Goal: Task Accomplishment & Management: Manage account settings

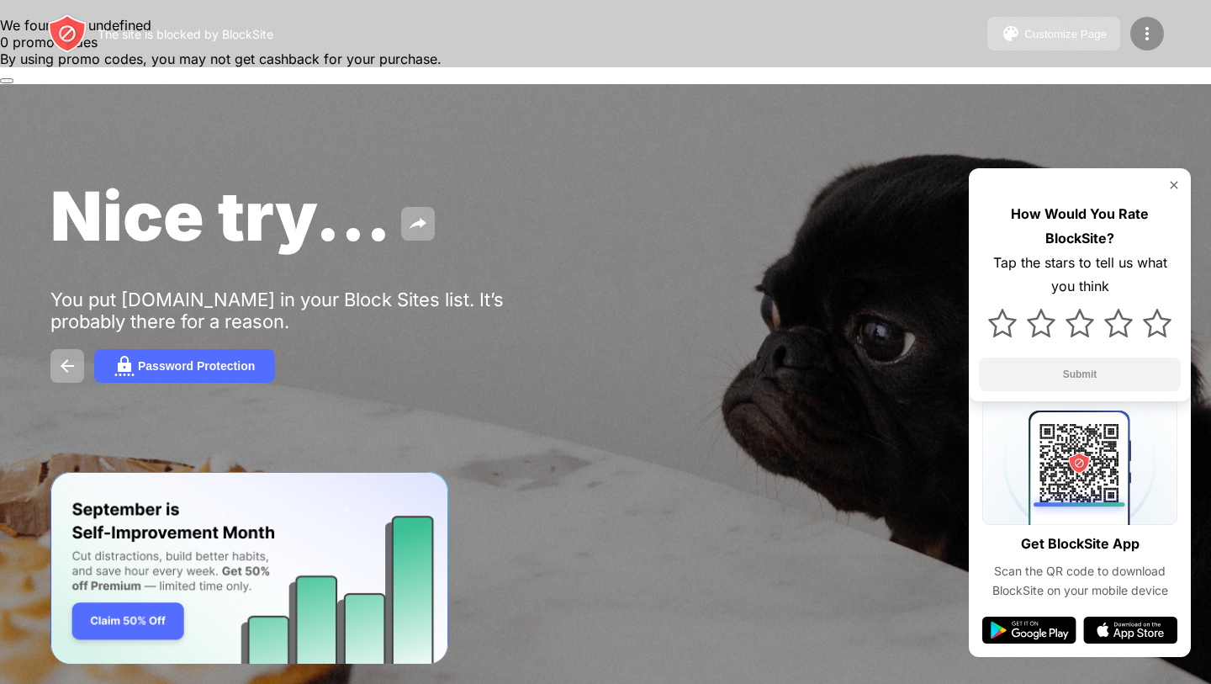
click at [1154, 31] on img at bounding box center [1147, 34] width 20 height 20
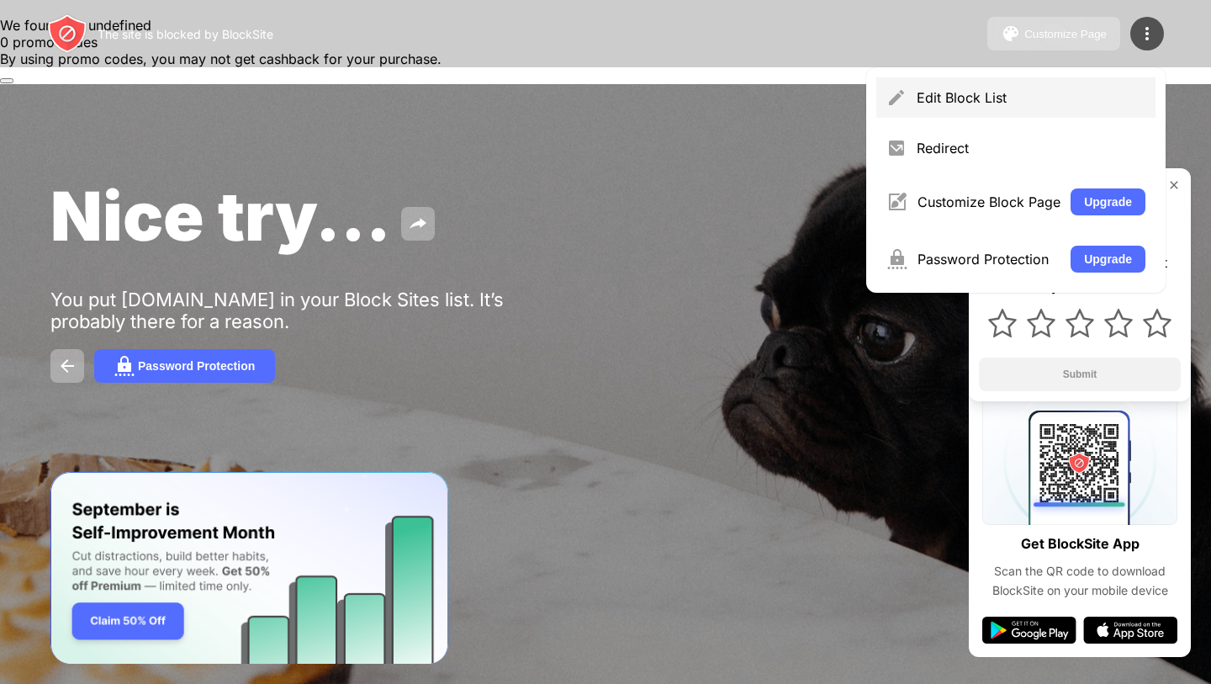
click at [1041, 98] on div "Edit Block List" at bounding box center [1031, 97] width 229 height 17
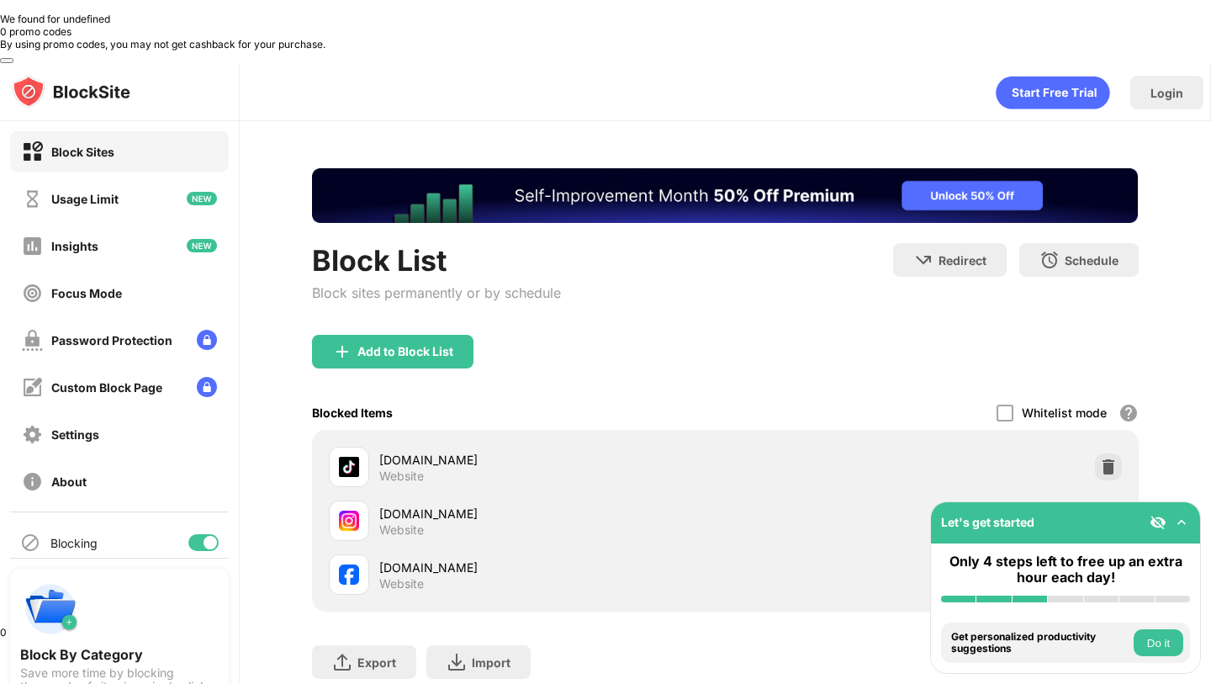
click at [1148, 463] on div "Block List Block sites permanently or by schedule Redirect Choose a site to be …" at bounding box center [726, 455] width 972 height 669
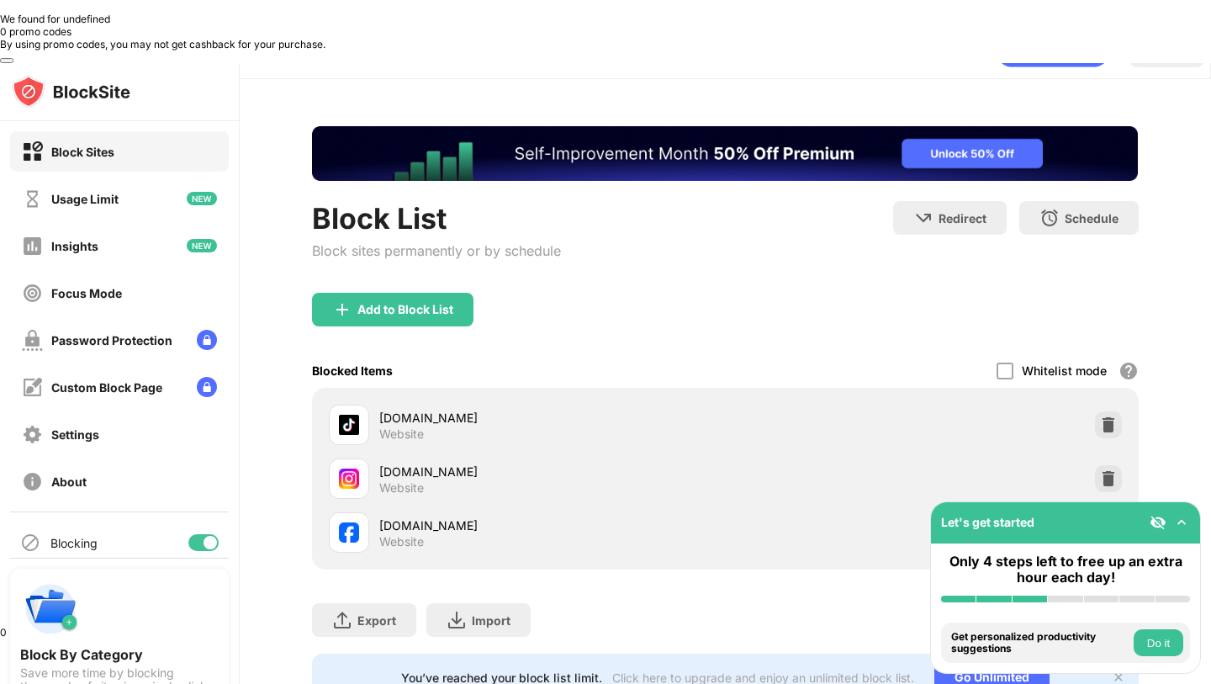
click at [1104, 524] on img at bounding box center [1108, 532] width 17 height 17
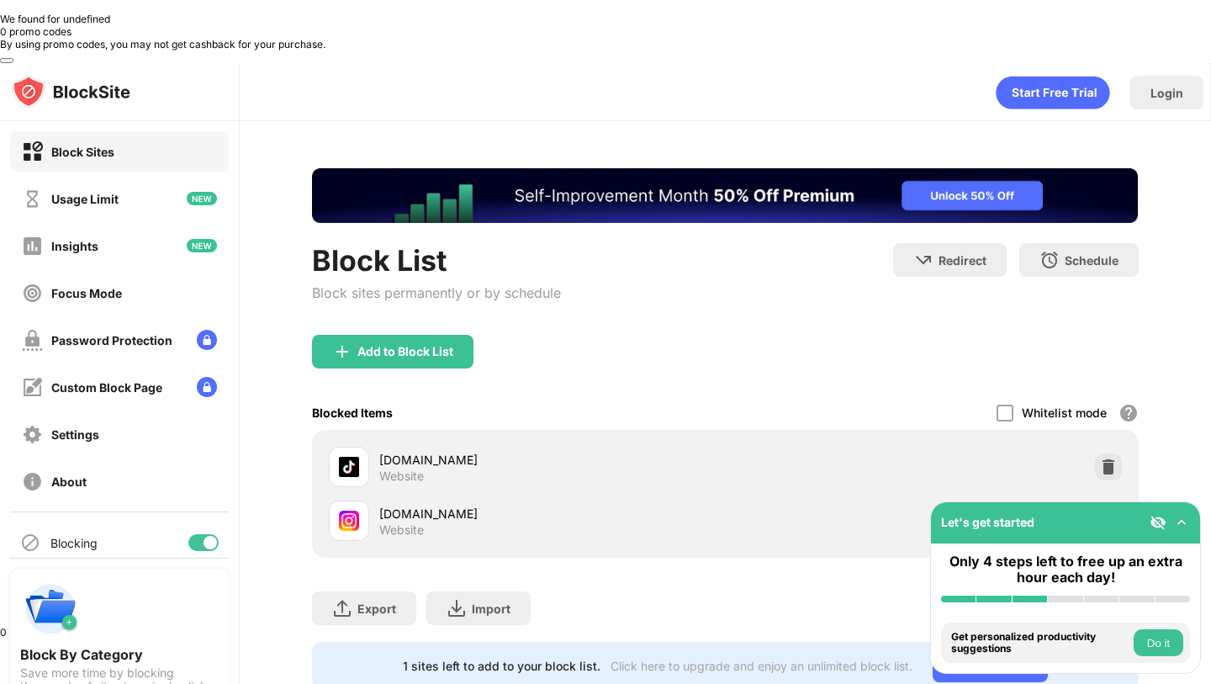
scroll to position [0, 0]
click at [384, 345] on div "Add to Block List" at bounding box center [405, 351] width 96 height 13
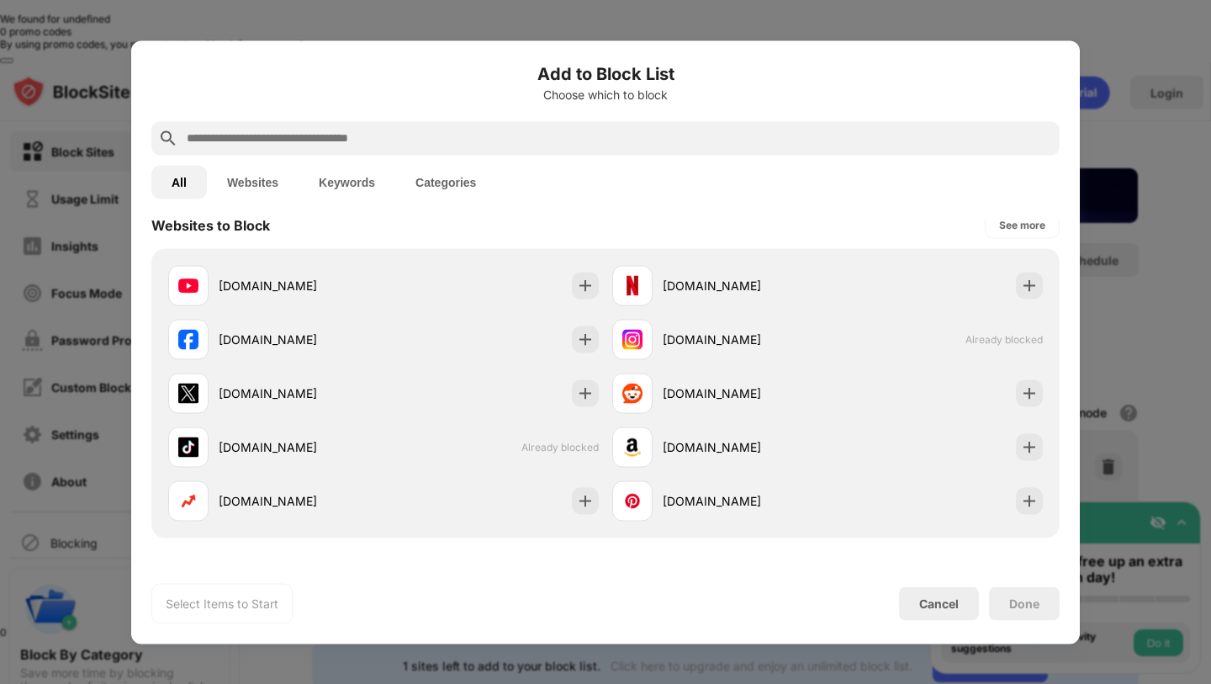
scroll to position [262, 0]
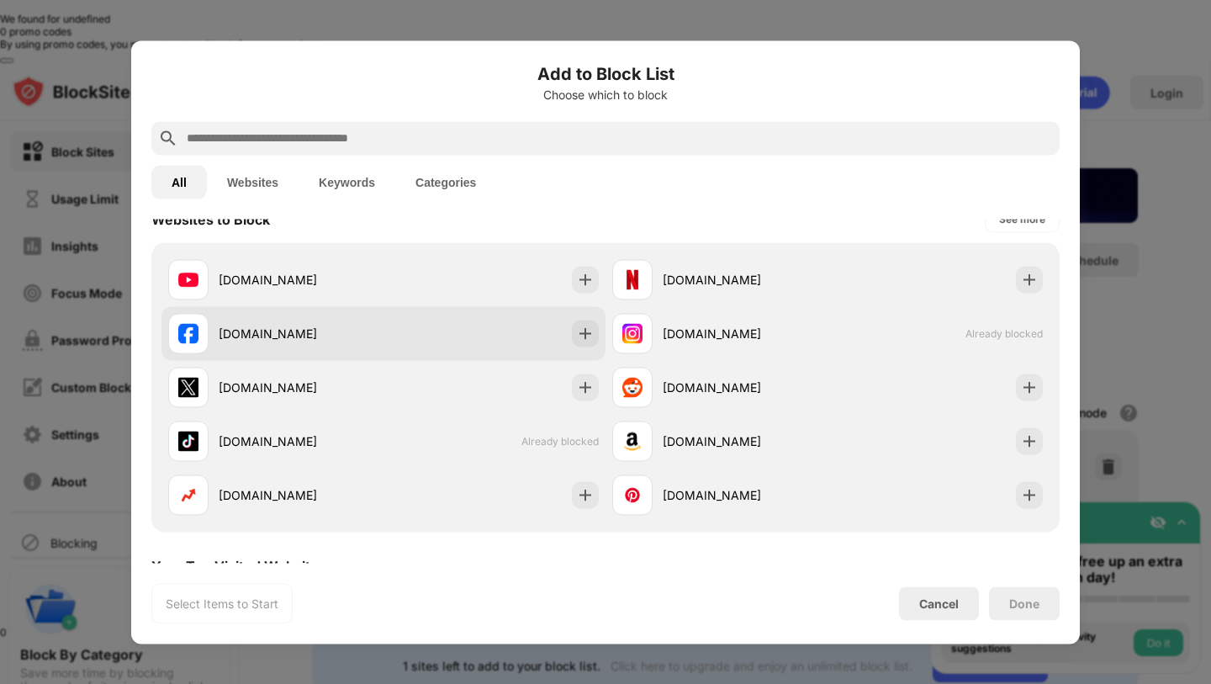
click at [470, 332] on div "[DOMAIN_NAME]" at bounding box center [383, 333] width 444 height 54
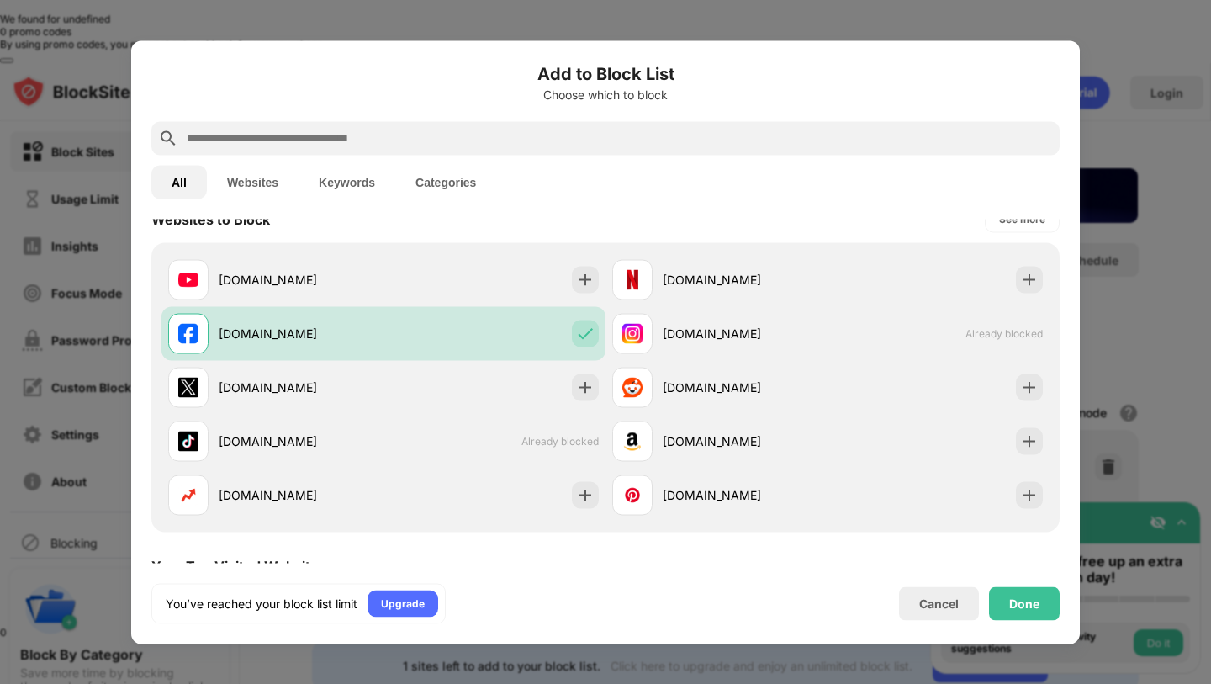
click at [1025, 606] on div "Done" at bounding box center [1024, 602] width 30 height 13
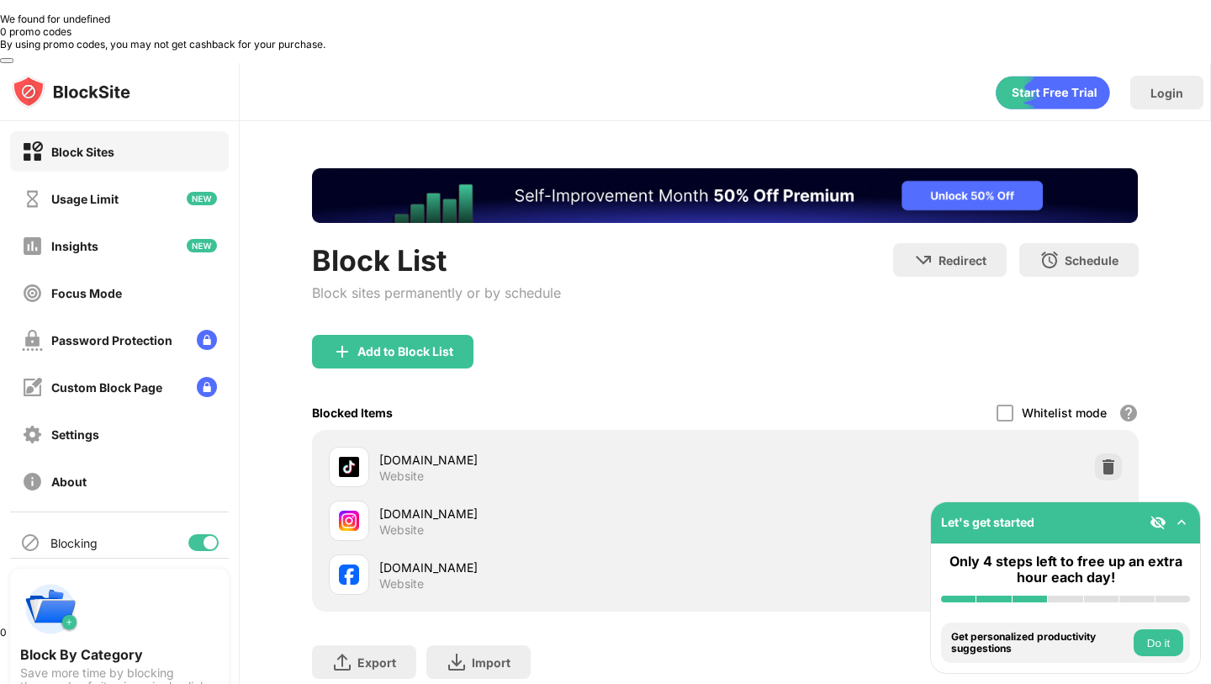
scroll to position [42, 0]
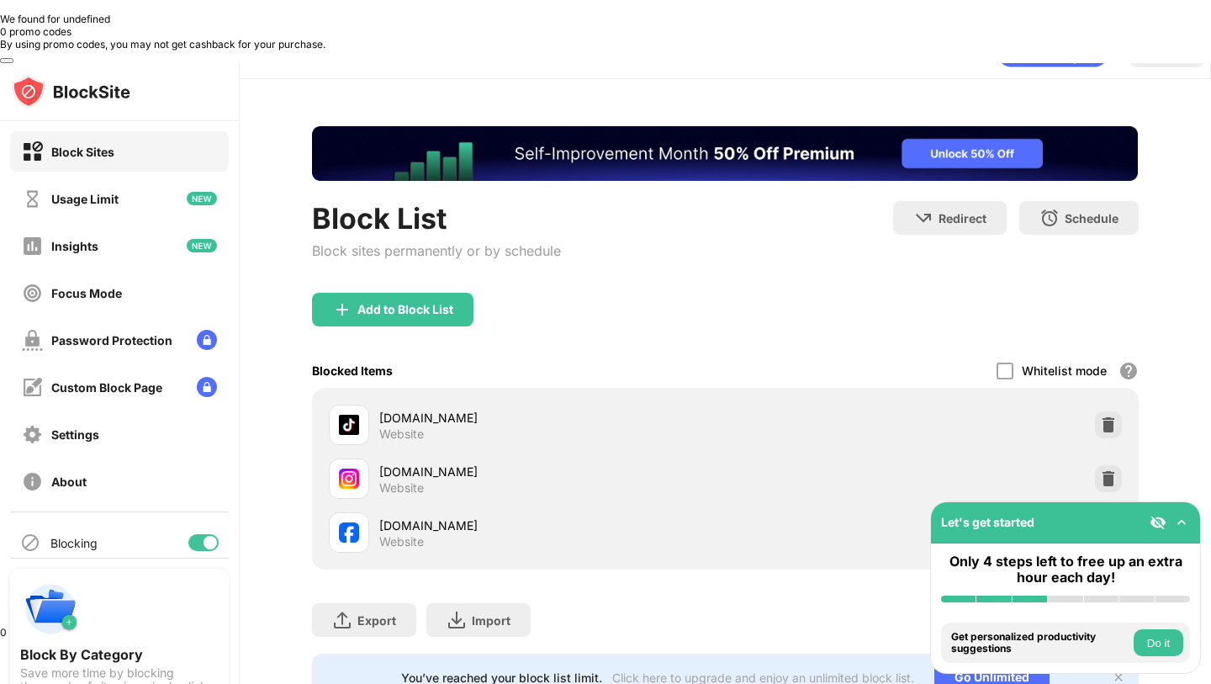
click at [1109, 524] on img at bounding box center [1108, 532] width 17 height 17
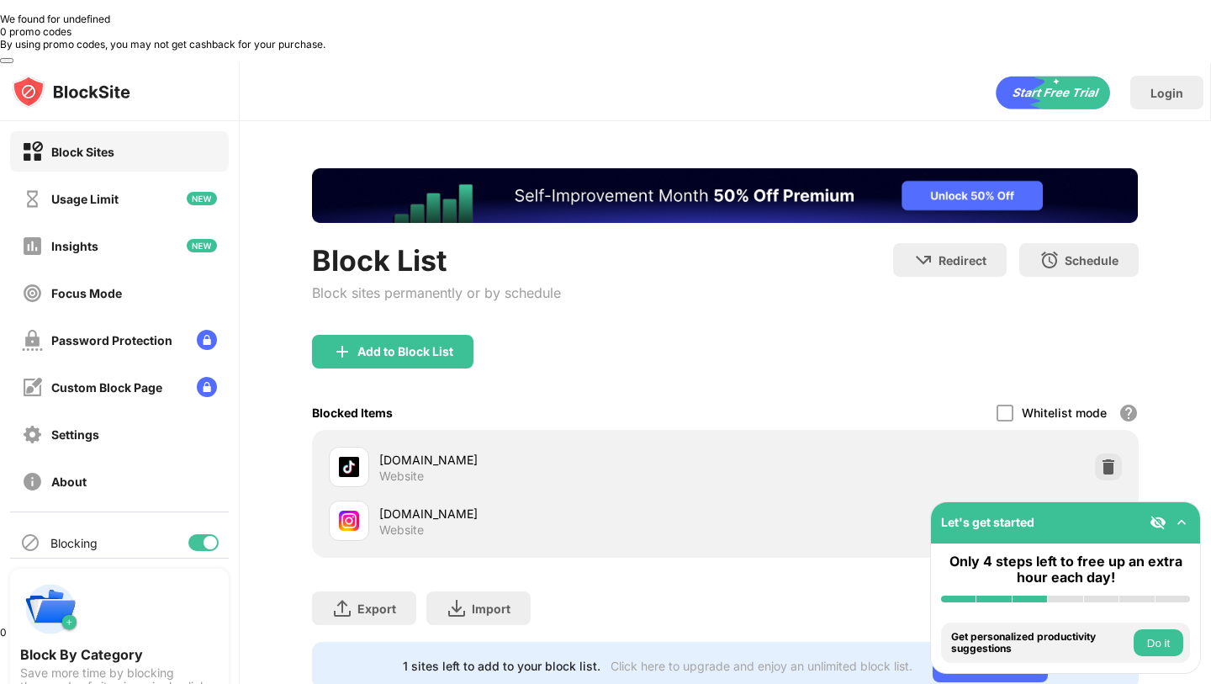
click at [1097, 507] on div at bounding box center [1108, 520] width 27 height 27
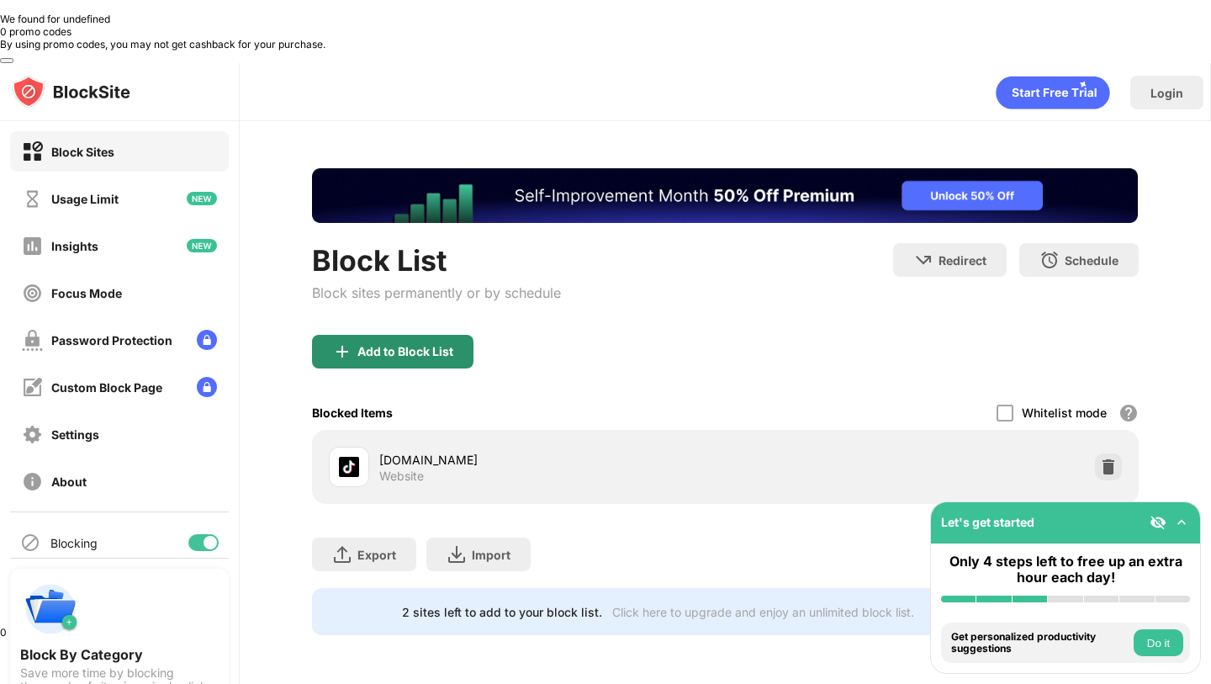
click at [383, 345] on div "Add to Block List" at bounding box center [405, 351] width 96 height 13
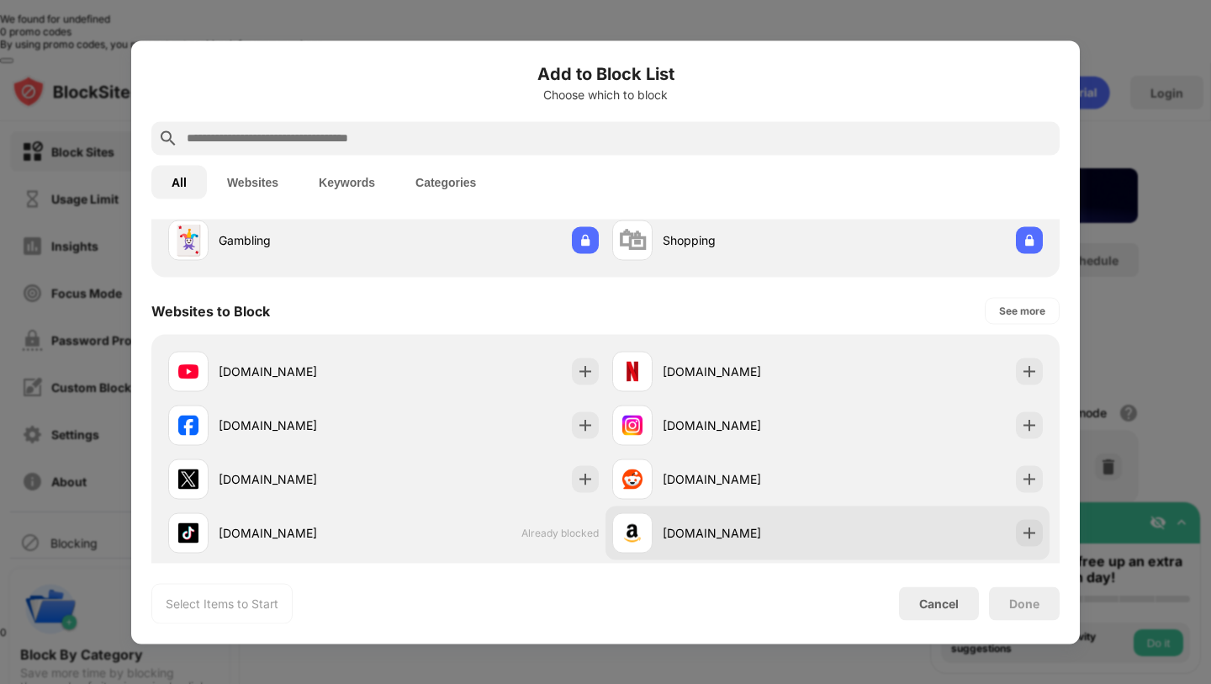
scroll to position [172, 0]
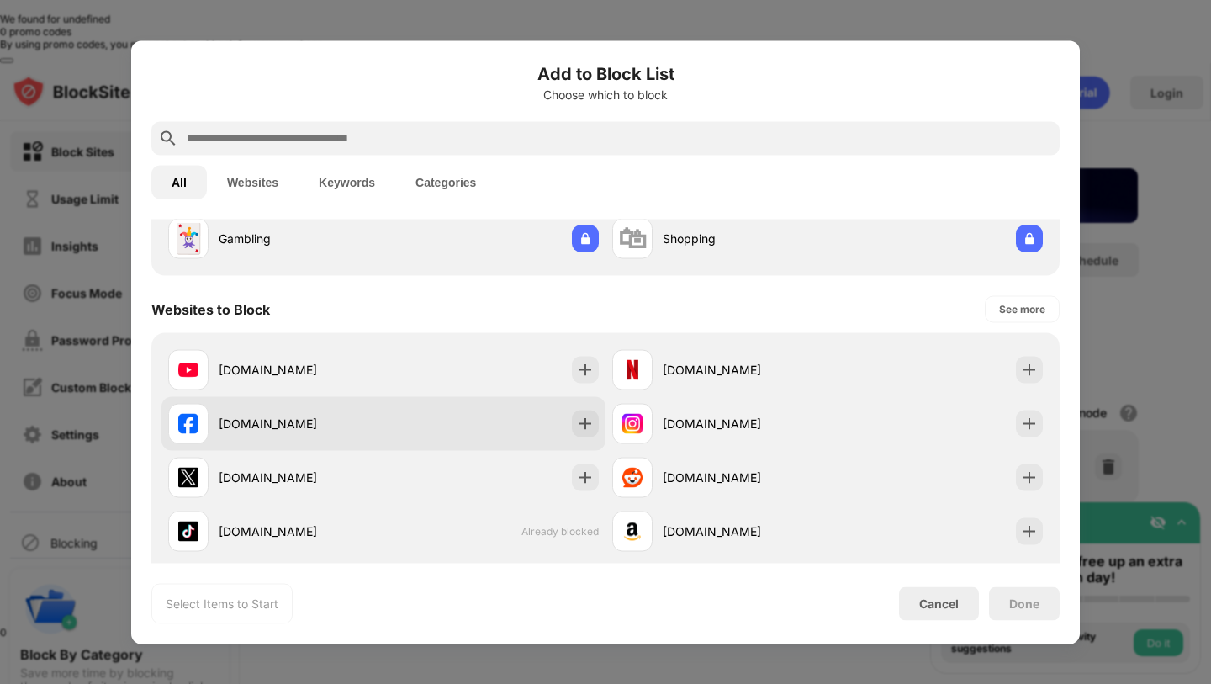
drag, startPoint x: 447, startPoint y: 415, endPoint x: 474, endPoint y: 415, distance: 26.1
click at [447, 415] on div "[DOMAIN_NAME]" at bounding box center [383, 423] width 444 height 54
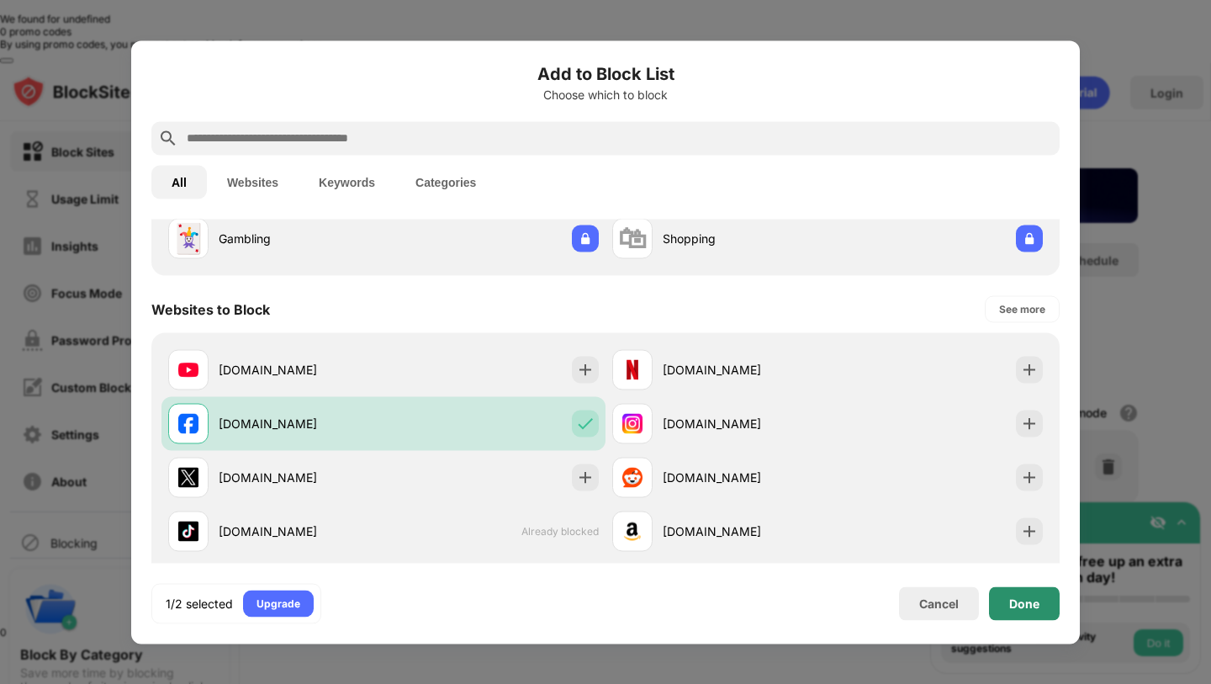
click at [1011, 607] on div "Done" at bounding box center [1024, 602] width 30 height 13
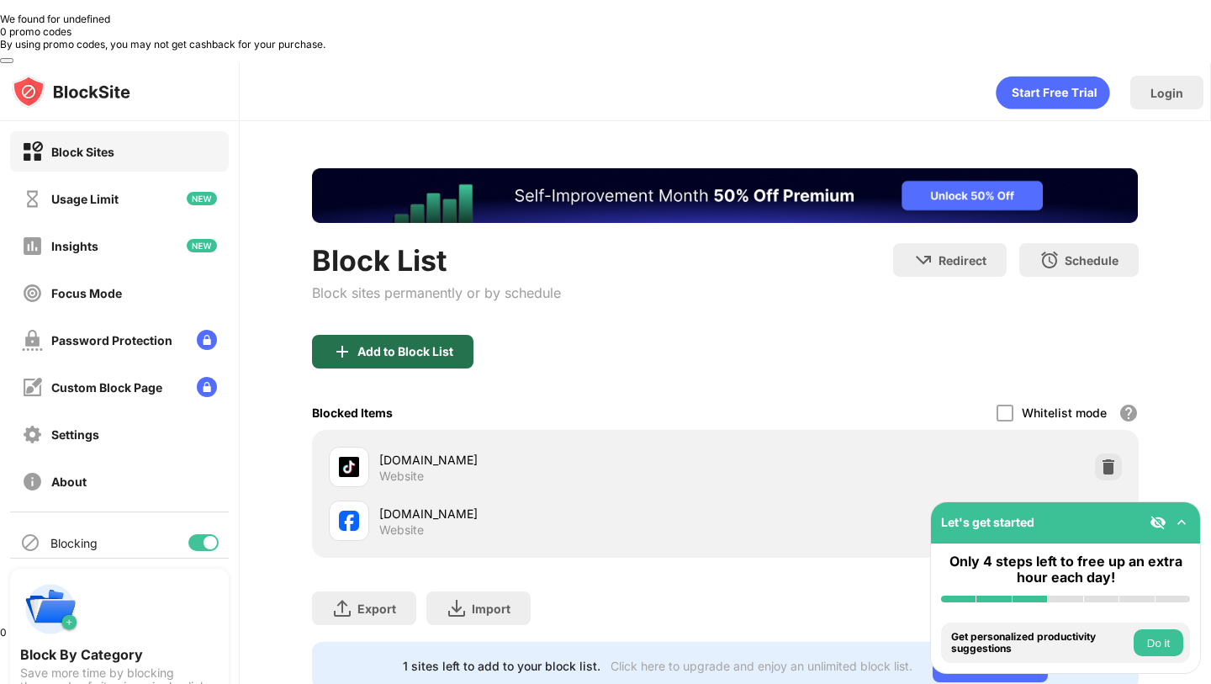
click at [435, 345] on div "Add to Block List" at bounding box center [405, 351] width 96 height 13
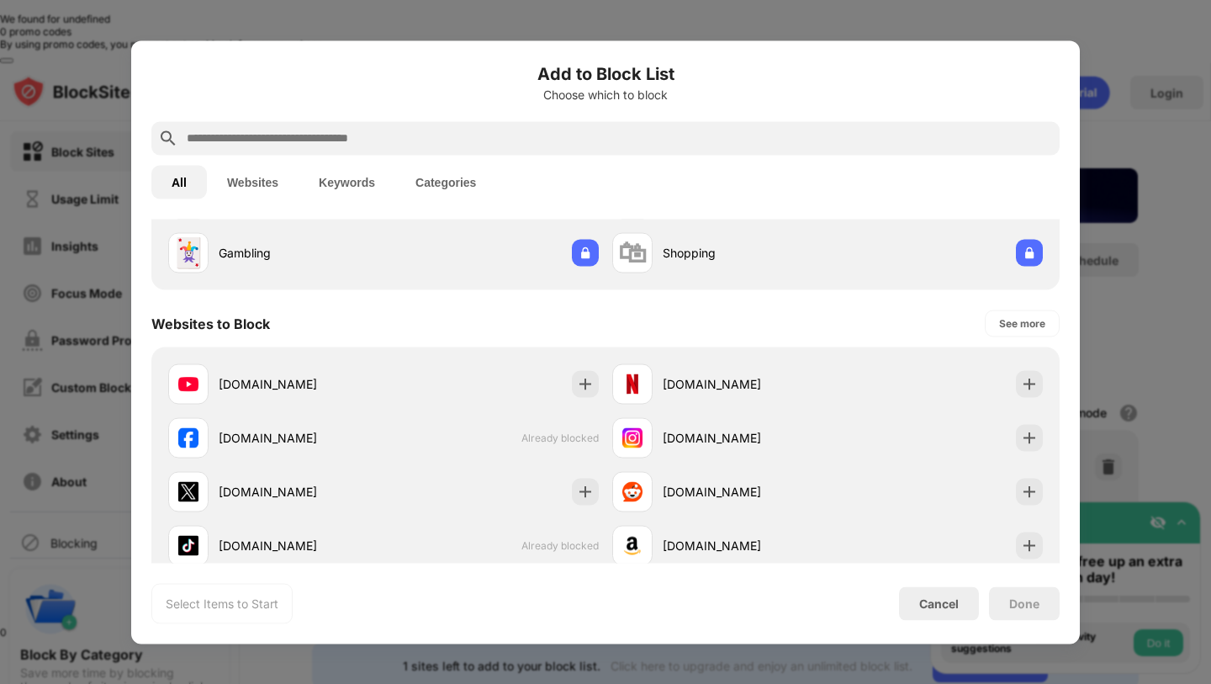
scroll to position [188, 0]
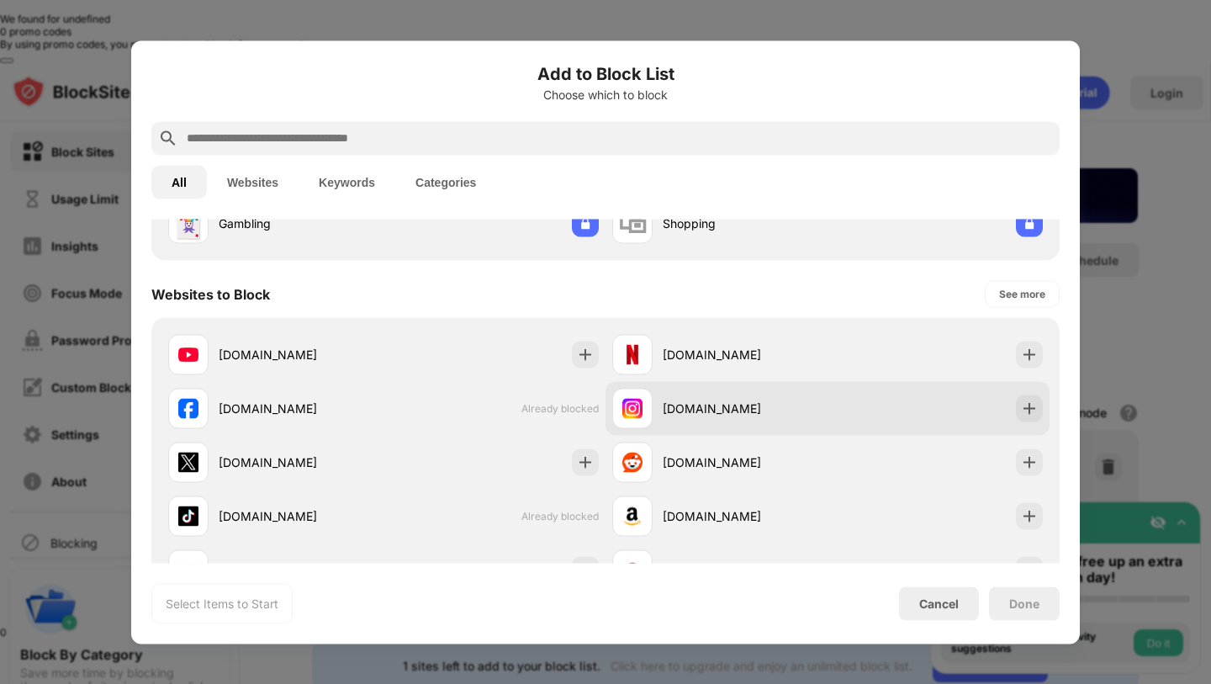
click at [681, 400] on div "[DOMAIN_NAME]" at bounding box center [745, 409] width 165 height 18
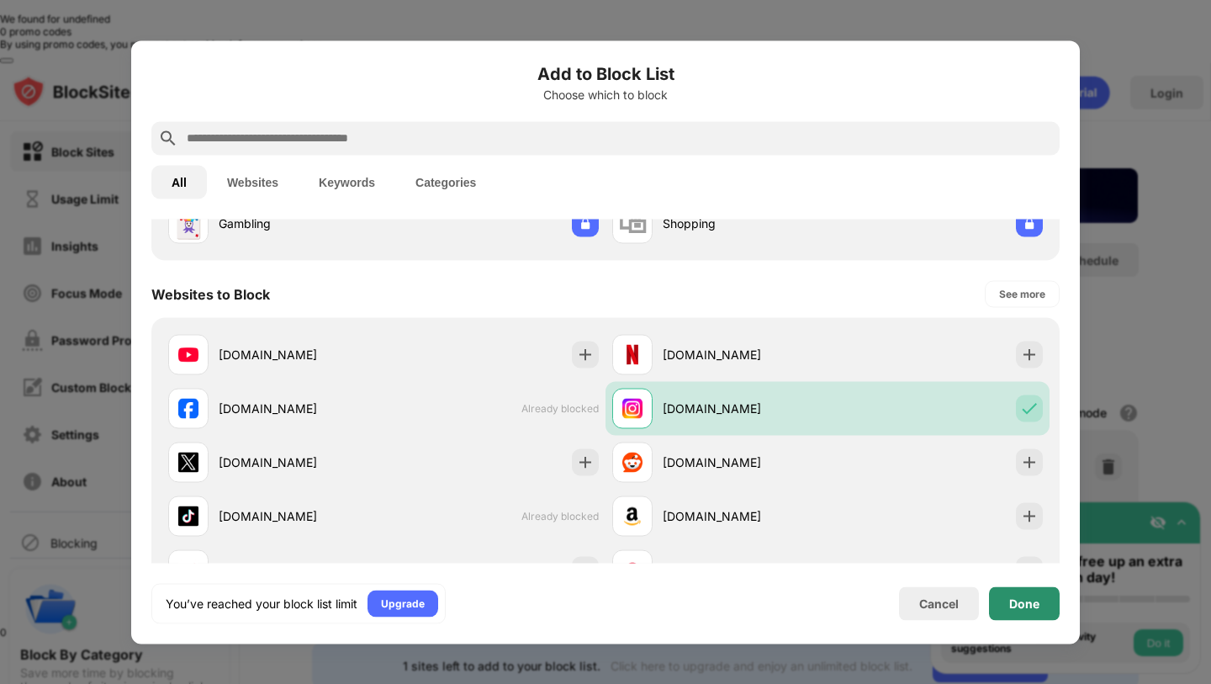
click at [1029, 610] on div "Done" at bounding box center [1024, 603] width 71 height 34
